Goal: Navigation & Orientation: Find specific page/section

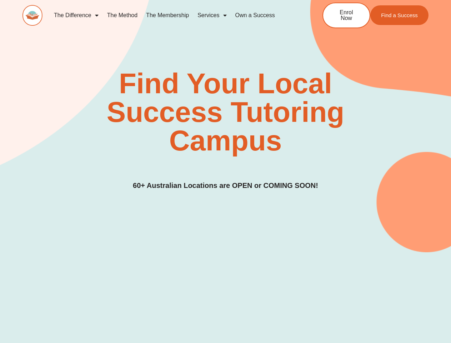
click at [225, 171] on div "Find Your Local Success Tutoring Campus 60+ Australian Locations are OPEN or CO…" at bounding box center [225, 130] width 406 height 122
click at [212, 15] on link "Services" at bounding box center [211, 15] width 37 height 16
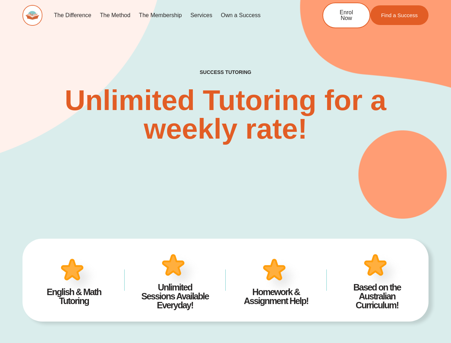
click at [225, 171] on div "SUCCESS TUTORING​ Unlimited Tutoring for a weekly rate!" at bounding box center [225, 95] width 406 height 246
click at [201, 15] on link "Services" at bounding box center [201, 15] width 30 height 16
